Goal: Check status

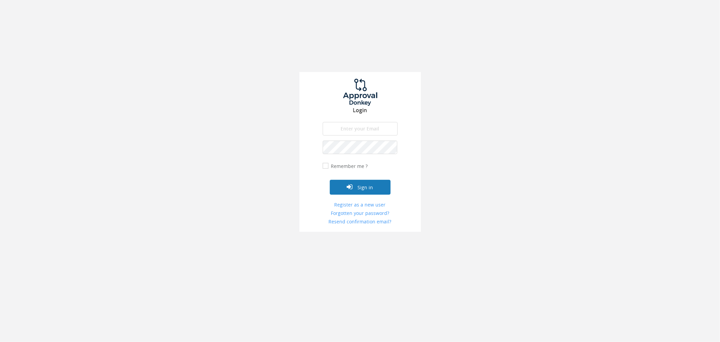
type input "[PERSON_NAME][EMAIL_ADDRESS][PERSON_NAME][DOMAIN_NAME]"
click at [358, 186] on button "Sign in" at bounding box center [360, 187] width 61 height 15
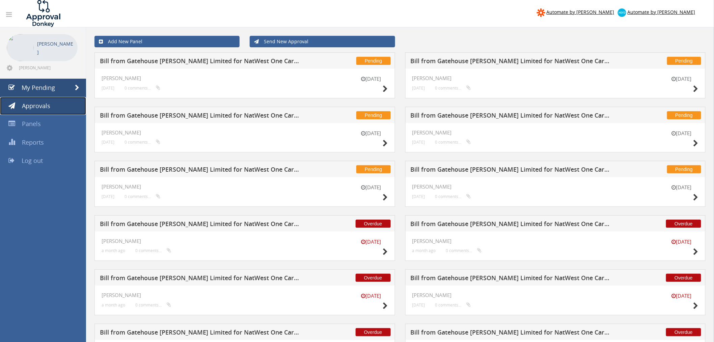
click at [60, 112] on link "Approvals" at bounding box center [43, 106] width 86 height 18
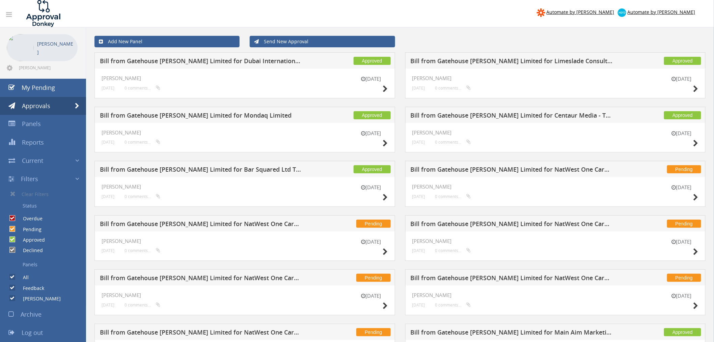
click at [192, 115] on h5 "Bill from Gatehouse [PERSON_NAME] Limited for Mondaq Limited" at bounding box center [201, 116] width 203 height 8
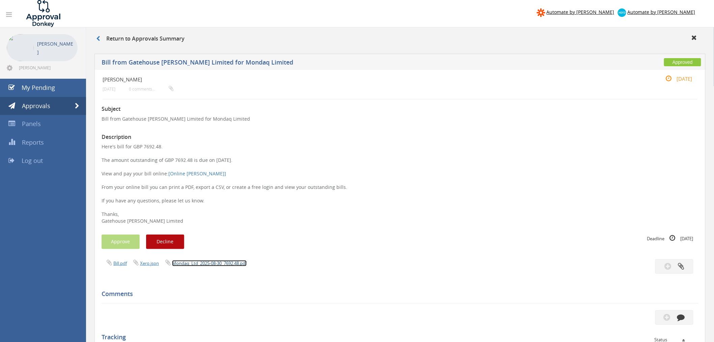
click at [220, 264] on link "Mondaq_Ltd_2025-08-30_7692.48.pdf" at bounding box center [209, 263] width 75 height 6
drag, startPoint x: 194, startPoint y: 156, endPoint x: 162, endPoint y: 159, distance: 32.5
click at [162, 159] on p "Here's bill for GBP 7692.48. The amount outstanding of GBP 7692.48 is due on [D…" at bounding box center [400, 183] width 597 height 81
click at [124, 39] on h3 "Return to Approvals Summary" at bounding box center [140, 39] width 88 height 6
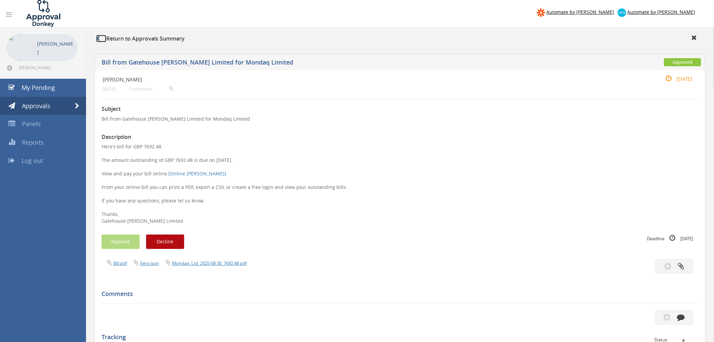
click at [100, 37] on link at bounding box center [101, 38] width 10 height 7
click at [40, 101] on link "Approvals" at bounding box center [43, 106] width 86 height 18
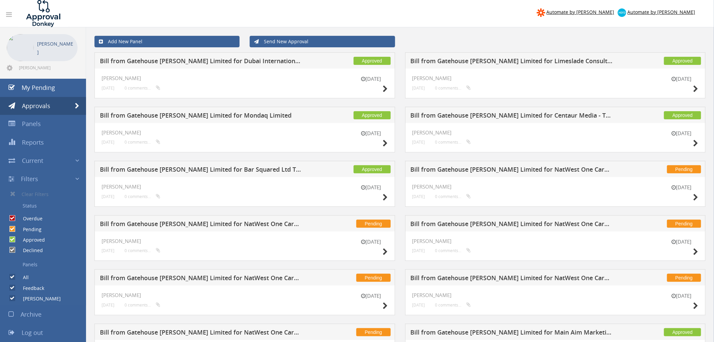
click at [439, 27] on div "Automate by [PERSON_NAME] Automate by [PERSON_NAME]" at bounding box center [357, 13] width 724 height 27
click at [61, 81] on link "My Pending" at bounding box center [43, 88] width 86 height 18
